Goal: Check status

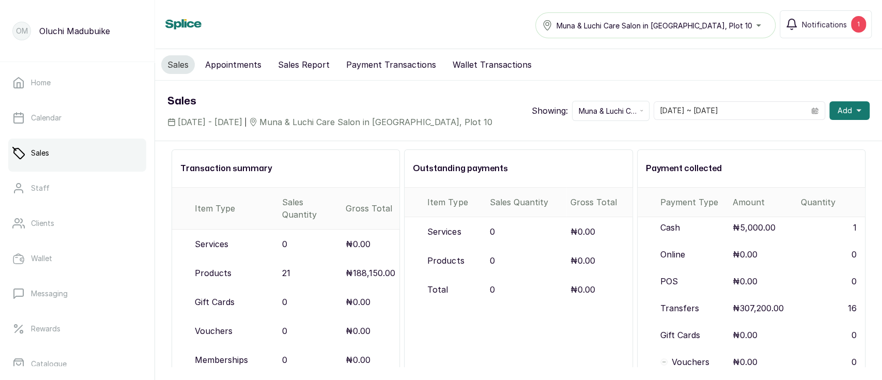
click at [298, 65] on button "Sales Report" at bounding box center [304, 64] width 64 height 19
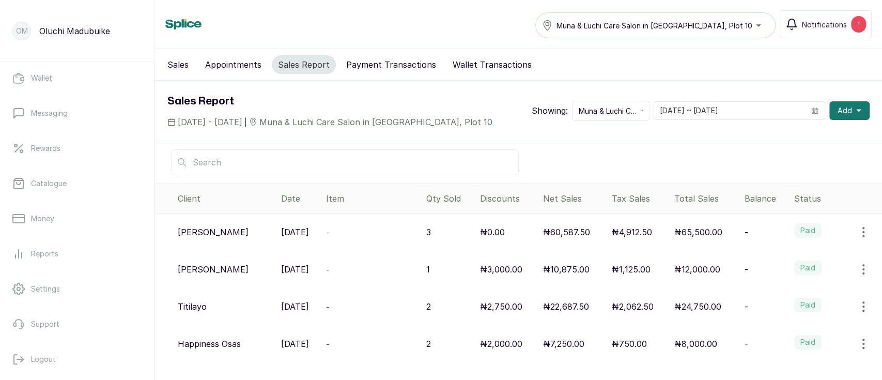
scroll to position [194, 0]
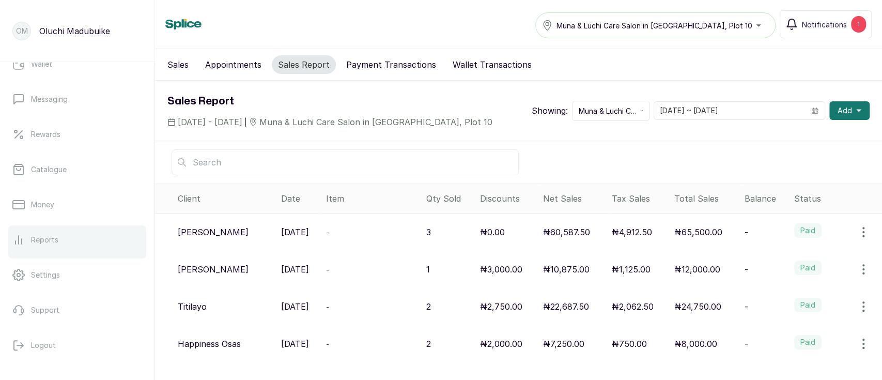
click at [44, 238] on p "Reports" at bounding box center [44, 240] width 27 height 10
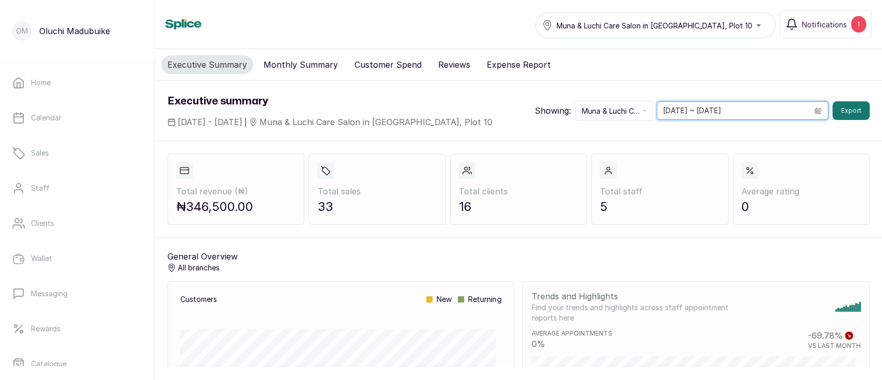
click at [672, 114] on input "[DATE] ~ [DATE]" at bounding box center [732, 111] width 151 height 18
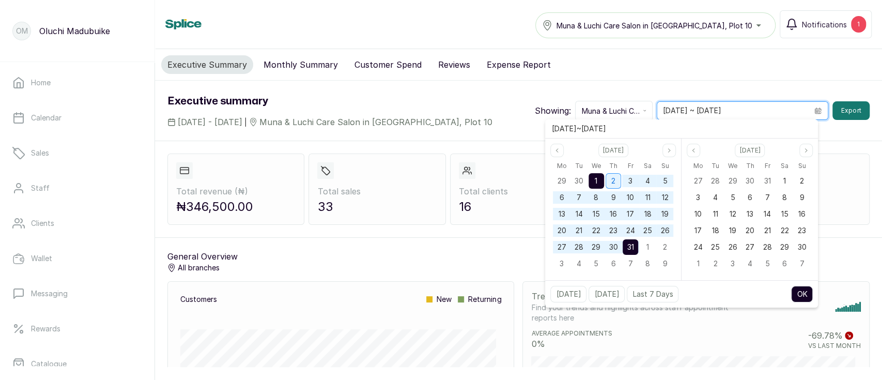
click at [613, 184] on span "2" at bounding box center [613, 180] width 4 height 9
click at [749, 182] on span "30" at bounding box center [749, 180] width 9 height 9
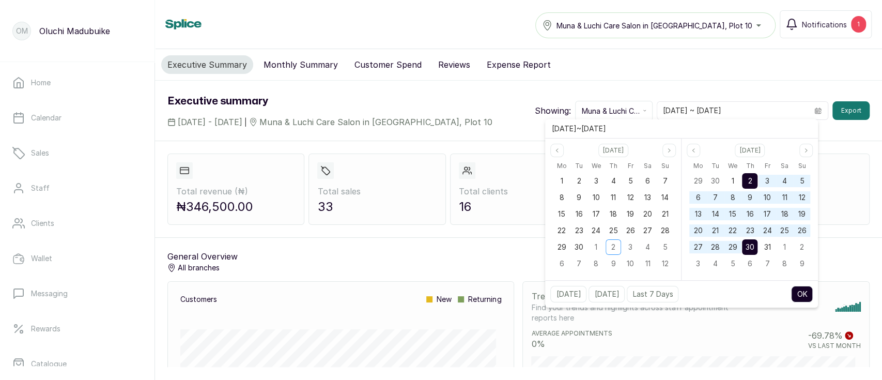
click at [809, 296] on button "OK" at bounding box center [802, 294] width 22 height 17
type input "02/10/2025 ~ 30/10/2025"
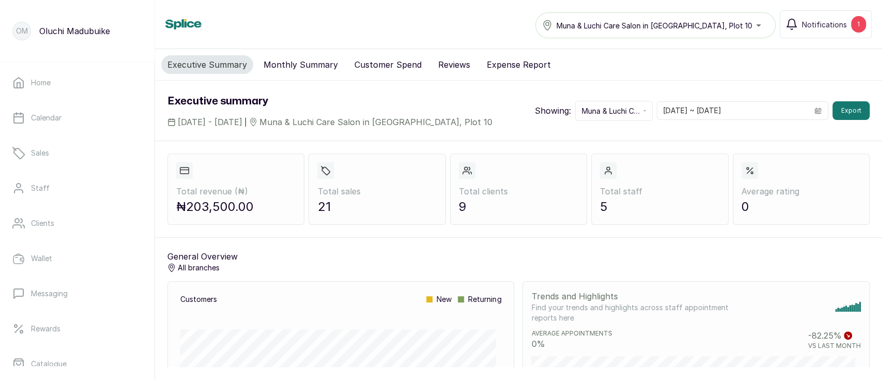
click at [450, 67] on button "Reviews" at bounding box center [454, 64] width 44 height 19
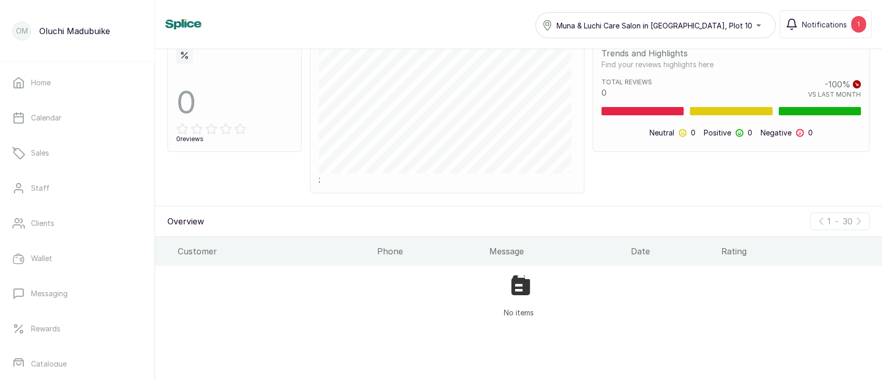
scroll to position [99, 0]
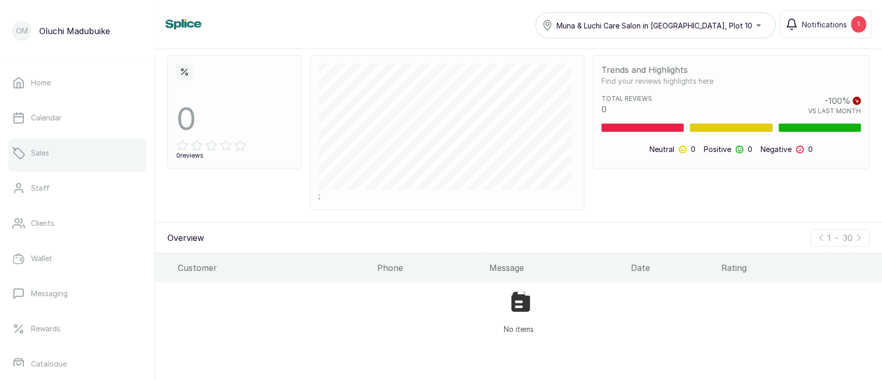
click at [63, 147] on link "Sales" at bounding box center [77, 152] width 138 height 29
